Goal: Information Seeking & Learning: Learn about a topic

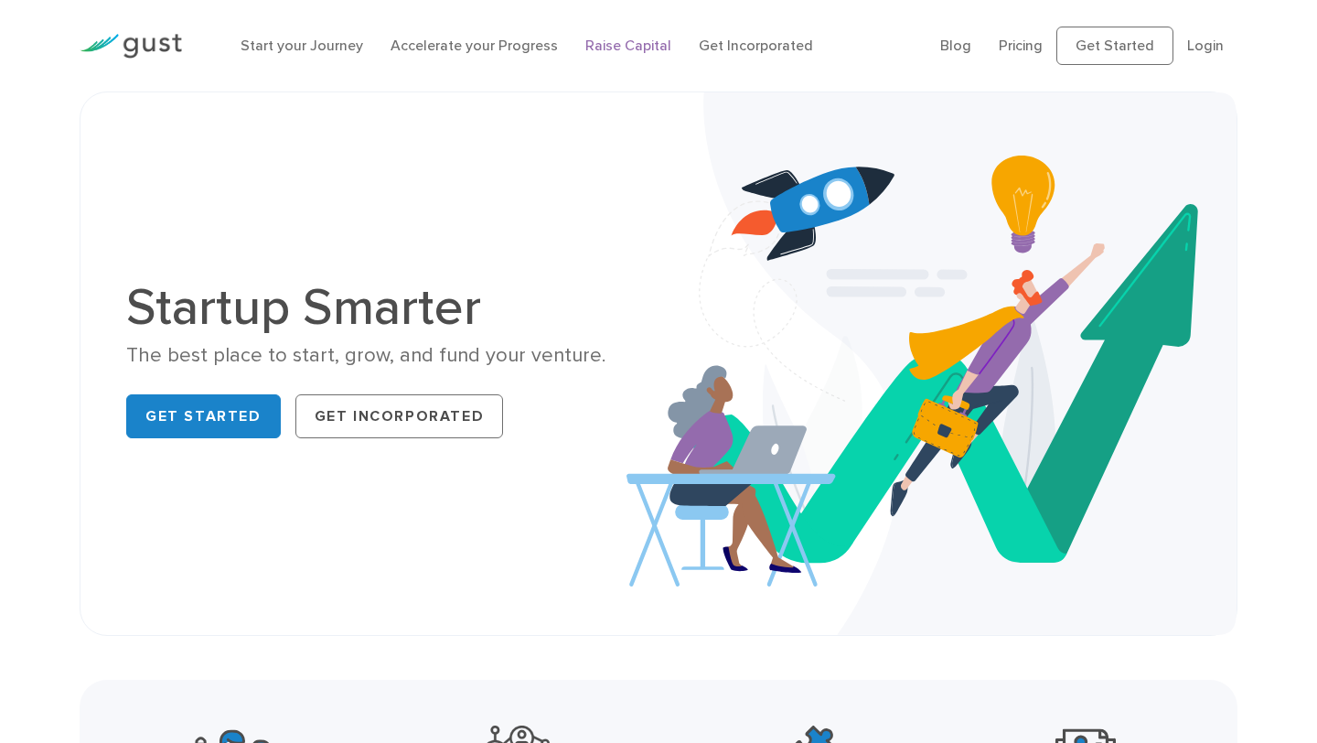
click at [632, 45] on link "Raise Capital" at bounding box center [628, 45] width 86 height 17
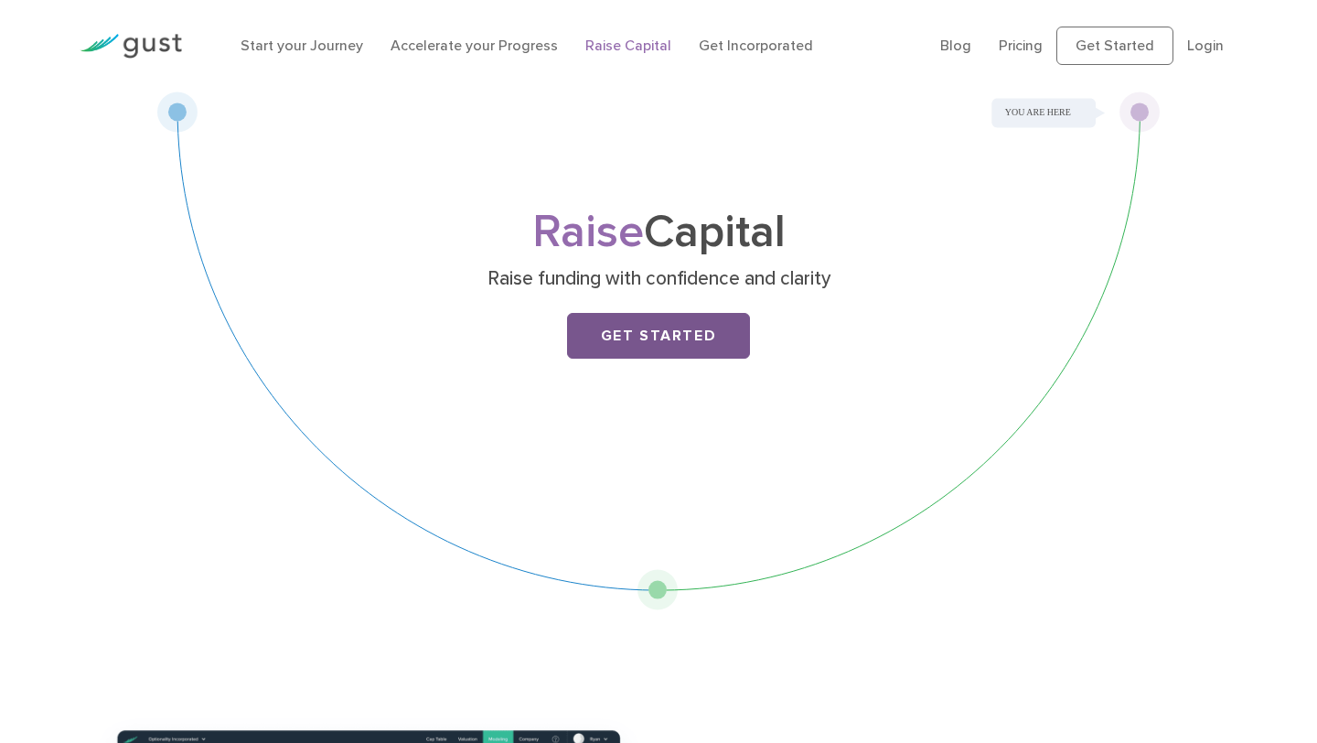
click at [663, 338] on link "Get Started" at bounding box center [658, 336] width 183 height 46
click at [1021, 43] on link "Pricing" at bounding box center [1021, 45] width 44 height 17
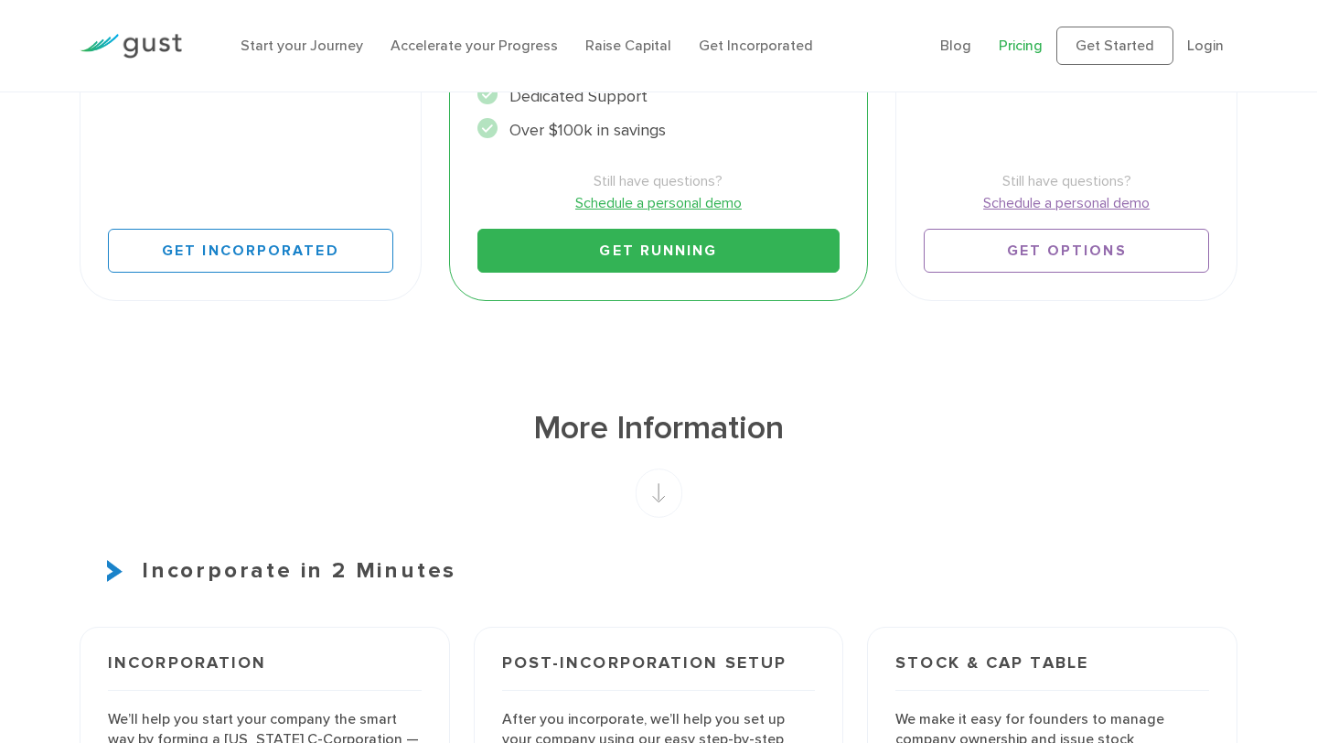
scroll to position [896, 0]
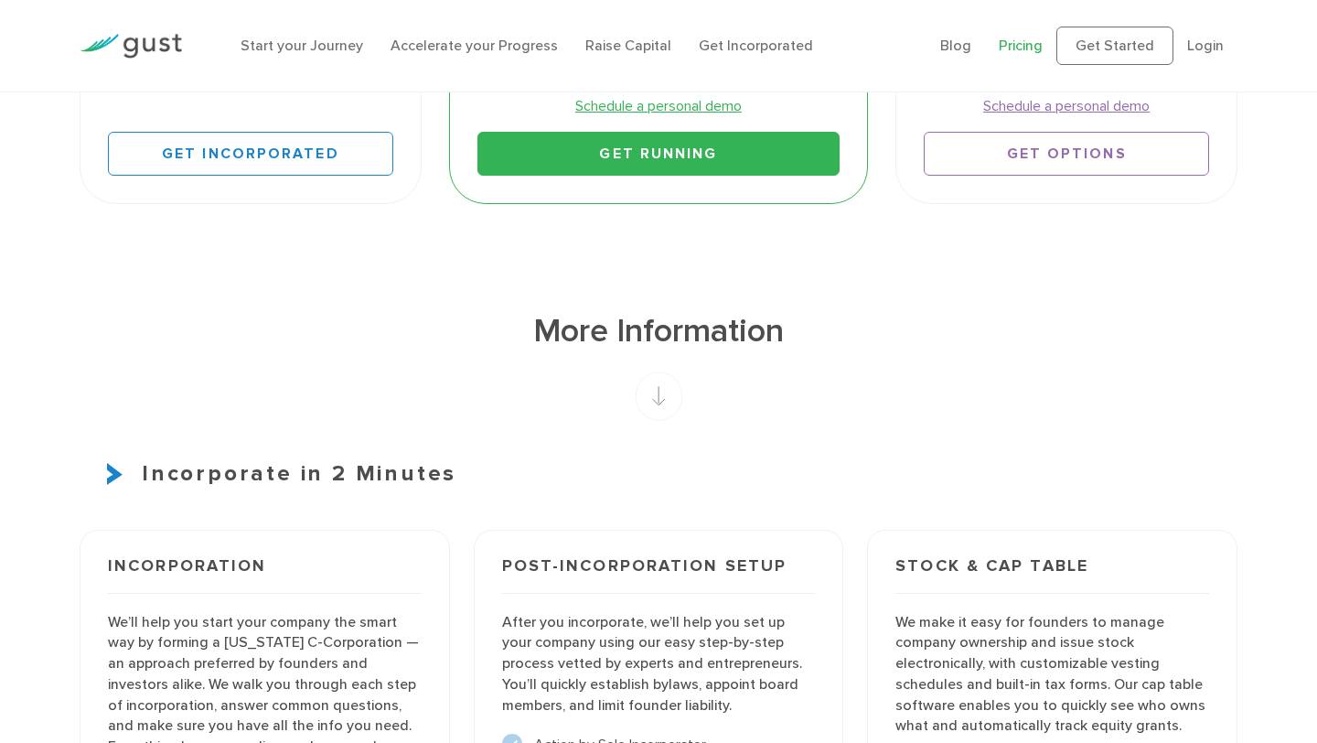
click at [659, 390] on rect at bounding box center [659, 395] width 47 height 49
click at [653, 402] on rect at bounding box center [659, 395] width 47 height 49
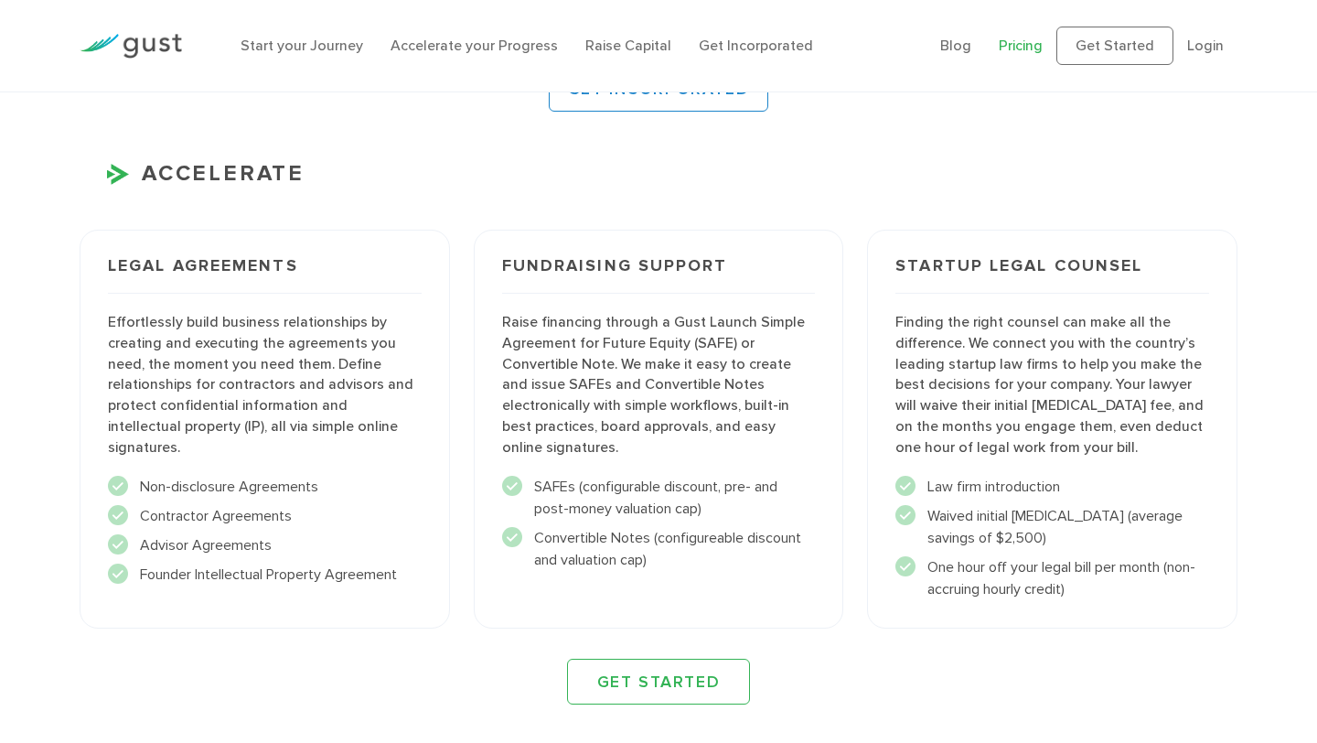
scroll to position [1805, 0]
